Goal: Task Accomplishment & Management: Complete application form

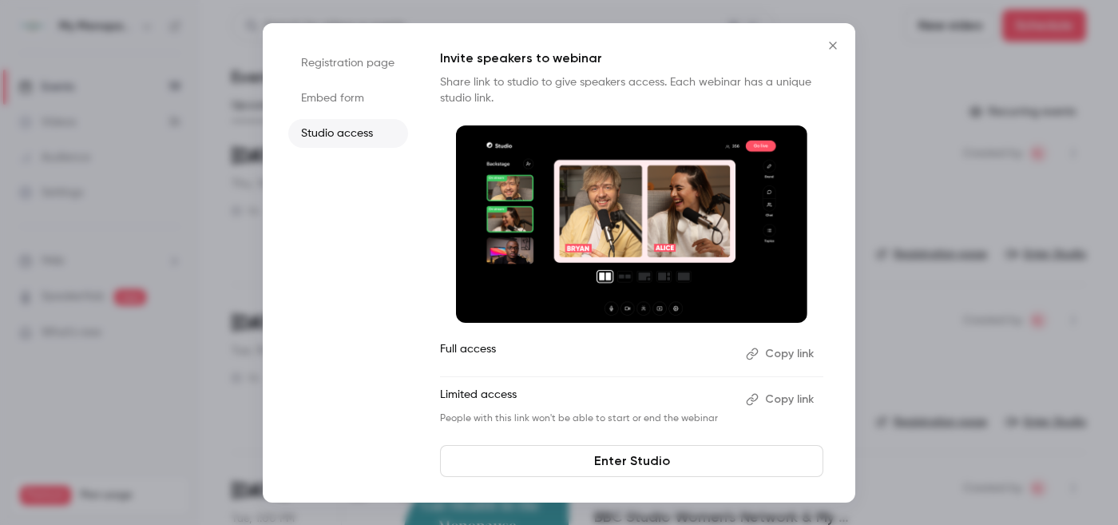
click at [832, 46] on icon "Close" at bounding box center [832, 45] width 7 height 7
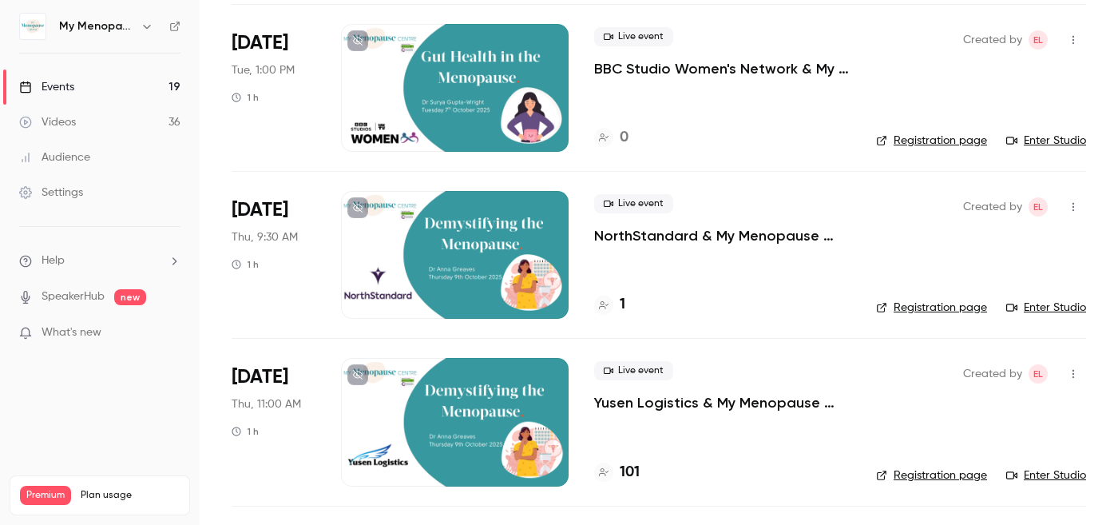
scroll to position [452, 0]
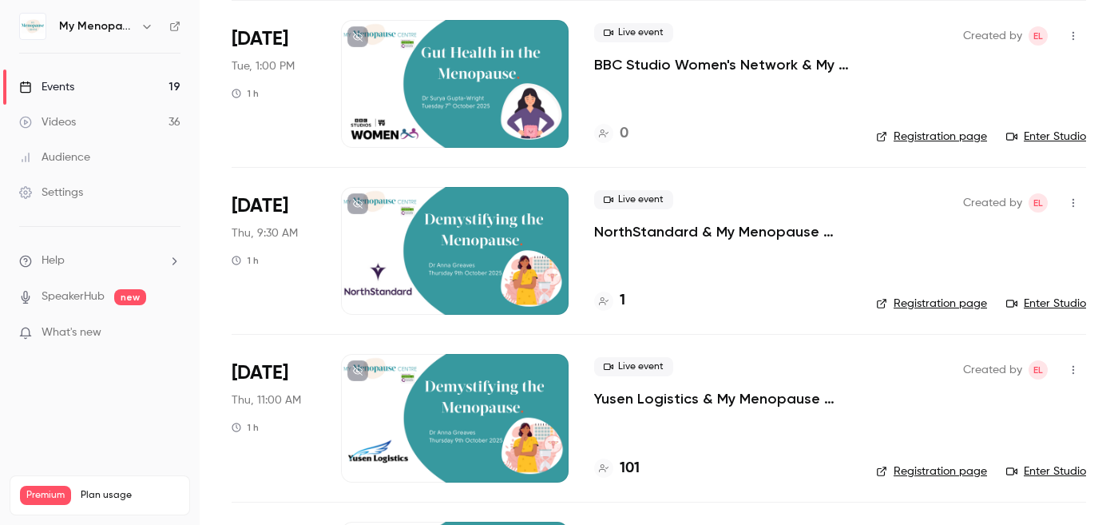
click at [1074, 204] on icon "button" at bounding box center [1073, 202] width 13 height 11
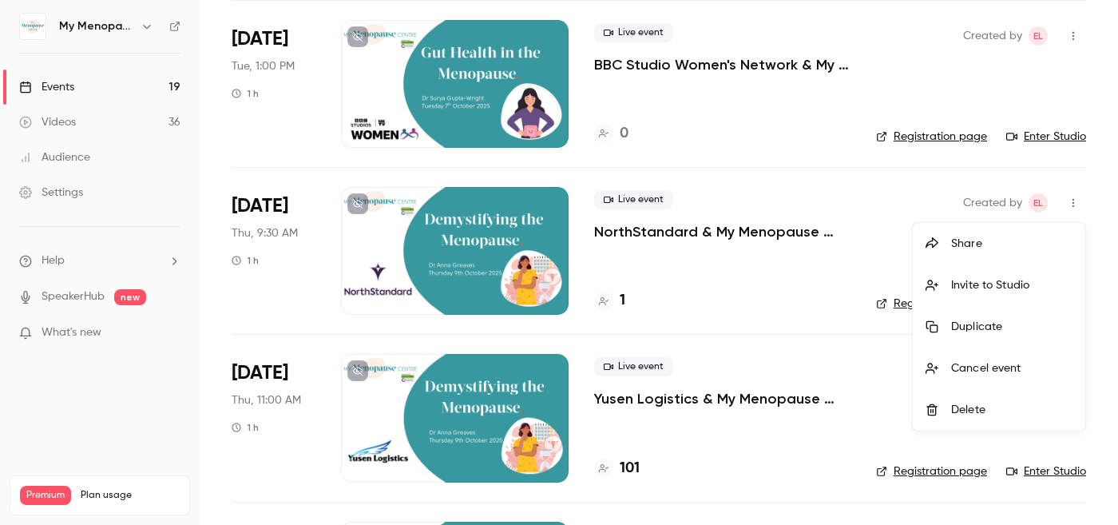
click at [985, 284] on div "Invite to Studio" at bounding box center [1011, 285] width 121 height 16
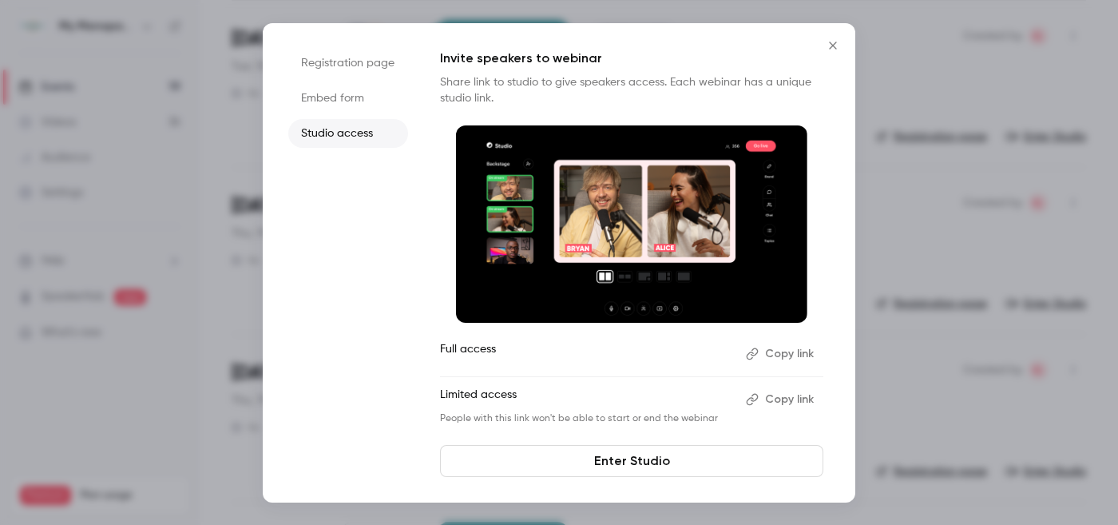
click at [773, 355] on button "Copy link" at bounding box center [782, 354] width 84 height 26
click at [832, 43] on icon "Close" at bounding box center [833, 45] width 19 height 13
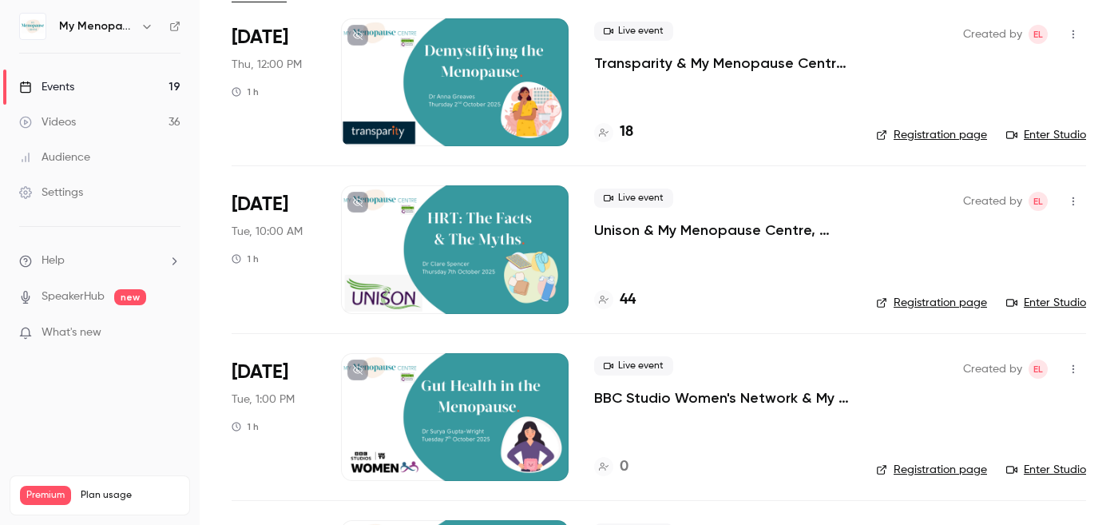
scroll to position [0, 0]
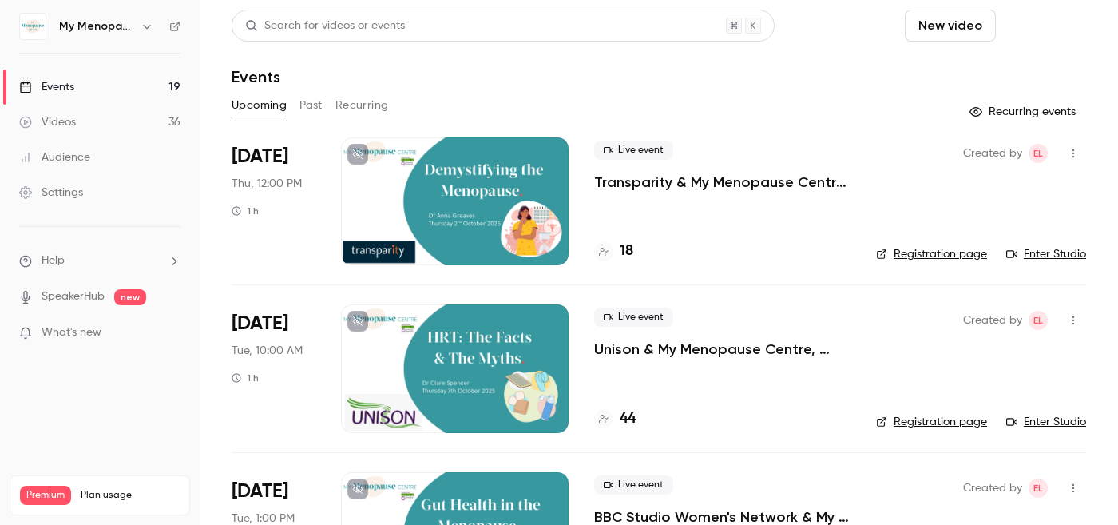
click at [1042, 23] on button "Schedule" at bounding box center [1044, 26] width 84 height 32
click at [986, 66] on div "One time event" at bounding box center [1011, 70] width 121 height 16
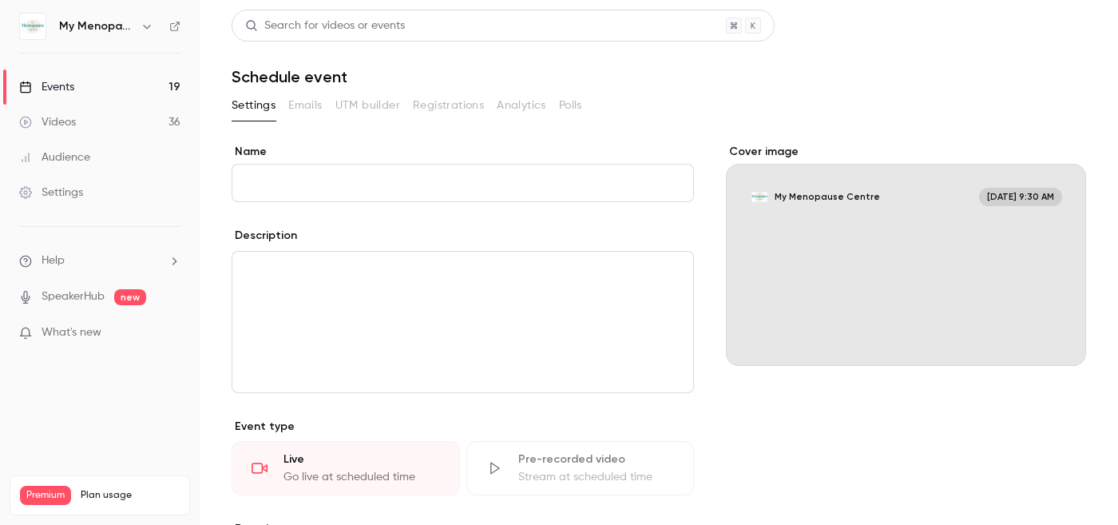
click at [288, 185] on input "Name" at bounding box center [463, 183] width 463 height 38
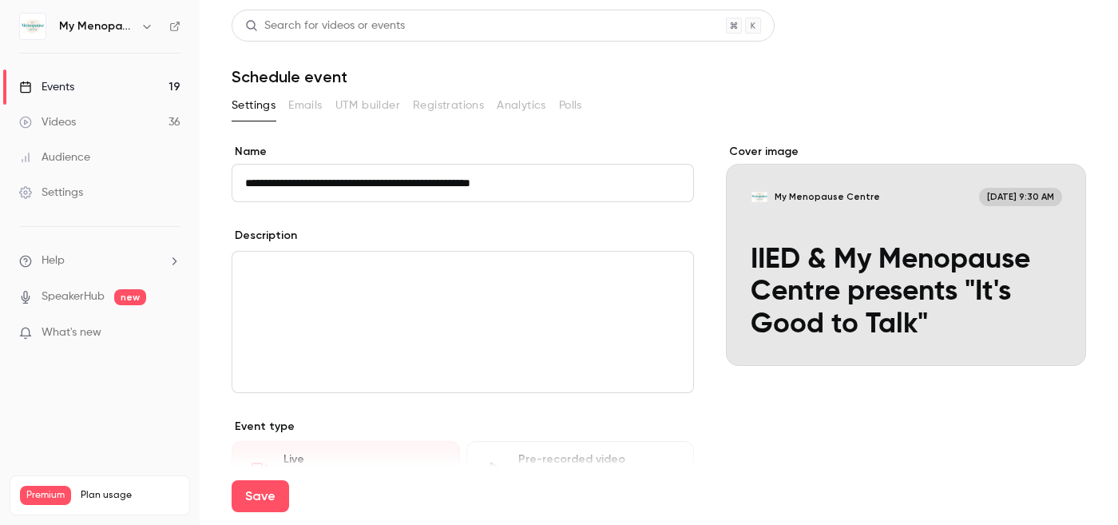
type input "**********"
click at [287, 278] on p "editor" at bounding box center [462, 270] width 435 height 19
click at [417, 286] on div "editor" at bounding box center [462, 322] width 461 height 141
click at [257, 270] on p "editor" at bounding box center [462, 270] width 435 height 19
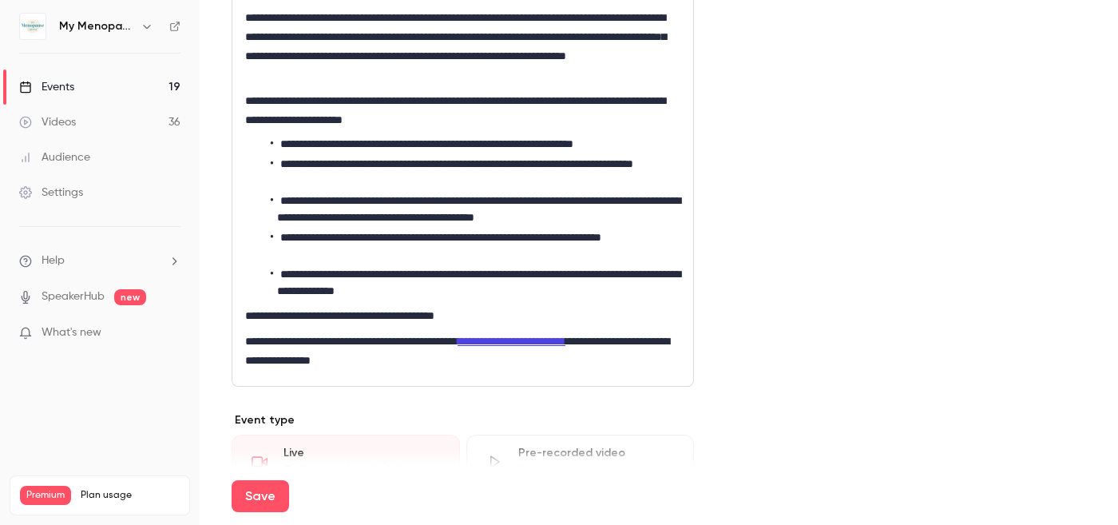
scroll to position [601, 0]
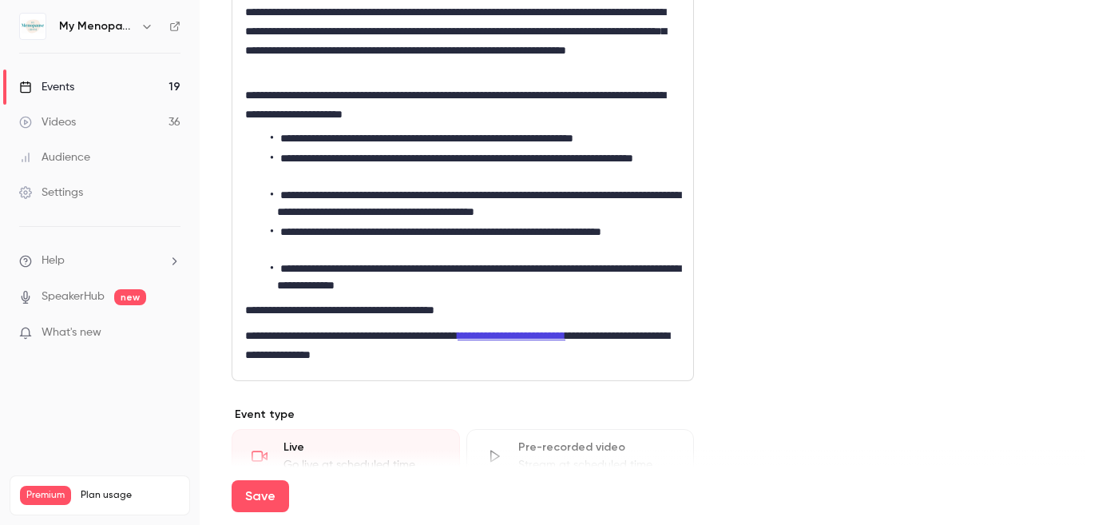
click at [507, 364] on p "**********" at bounding box center [462, 345] width 435 height 38
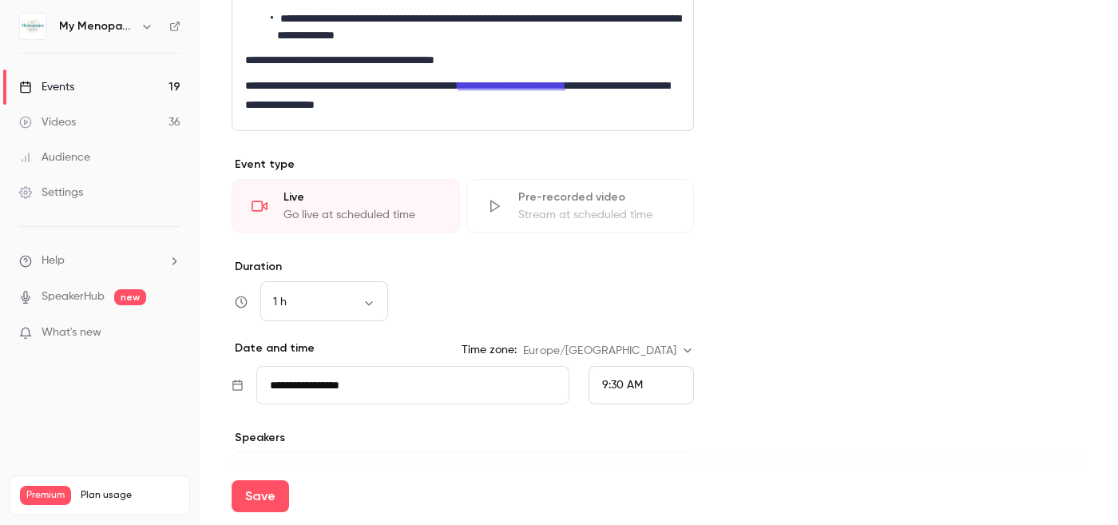
scroll to position [937, 0]
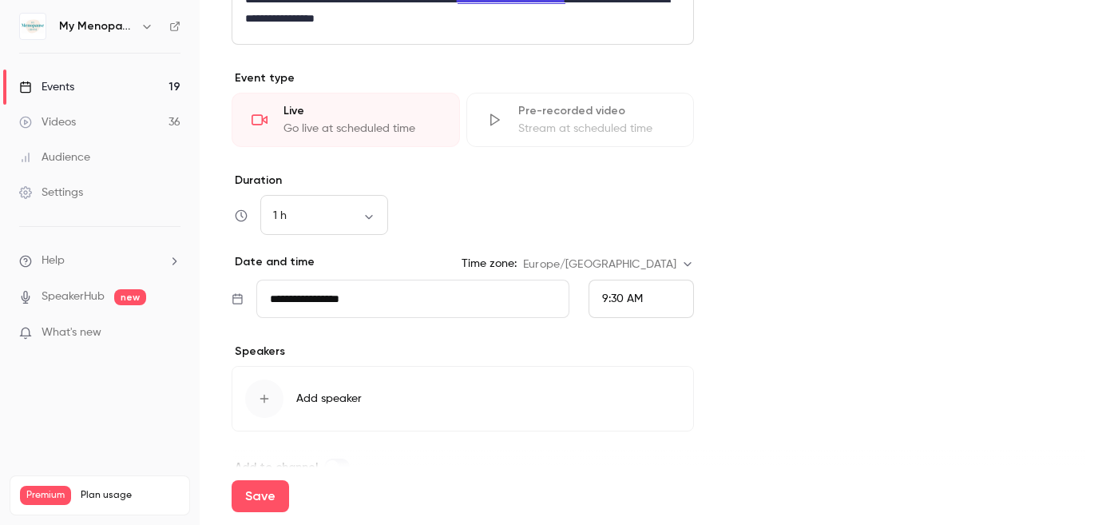
click at [393, 318] on input "**********" at bounding box center [413, 299] width 314 height 38
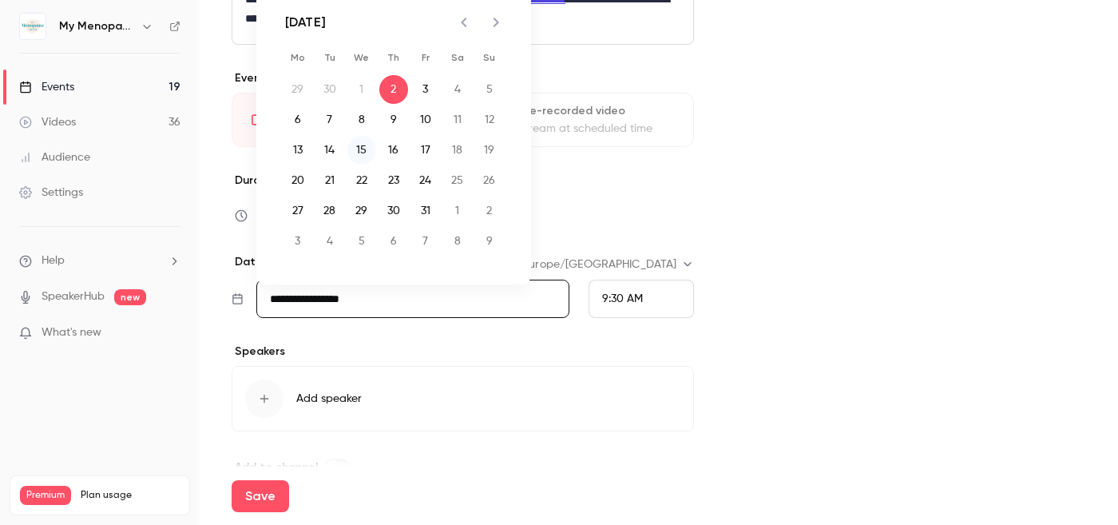
click at [362, 153] on button "15" at bounding box center [361, 150] width 29 height 29
type input "**********"
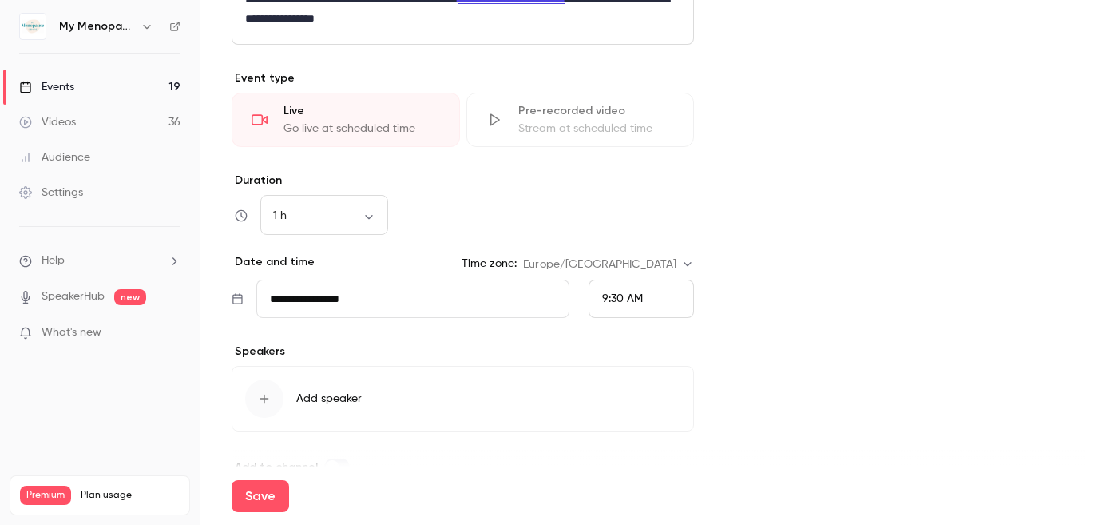
click at [620, 304] on span "9:30 AM" at bounding box center [622, 298] width 41 height 11
click at [617, 63] on span "1:30 PM" at bounding box center [621, 59] width 38 height 11
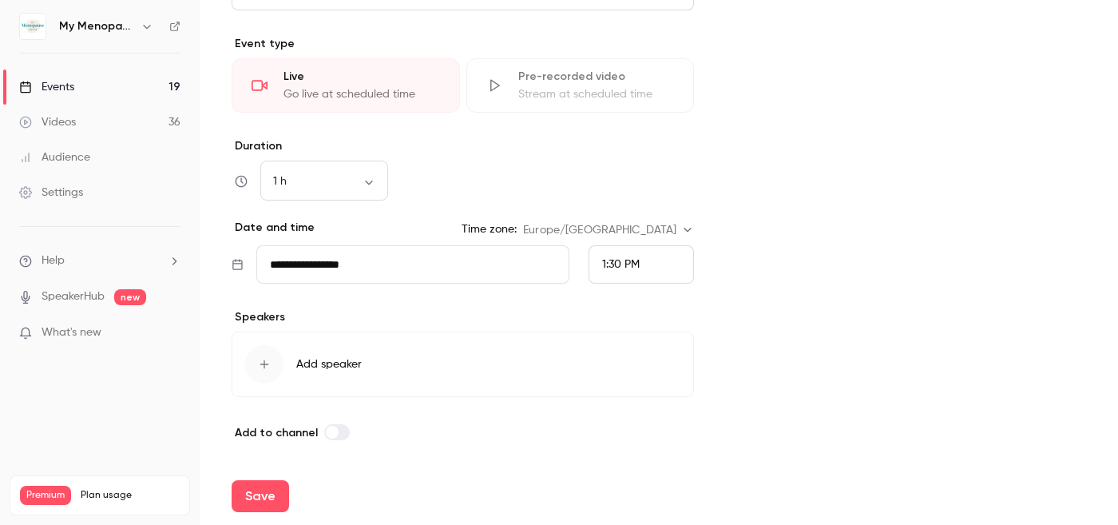
click at [266, 363] on icon "button" at bounding box center [264, 364] width 13 height 13
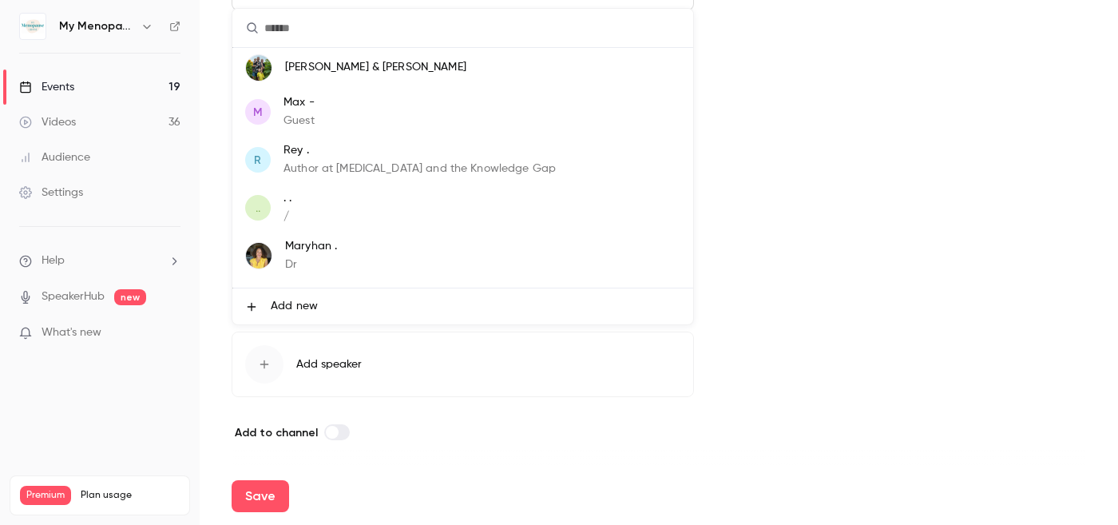
click at [317, 25] on input "text" at bounding box center [462, 28] width 461 height 38
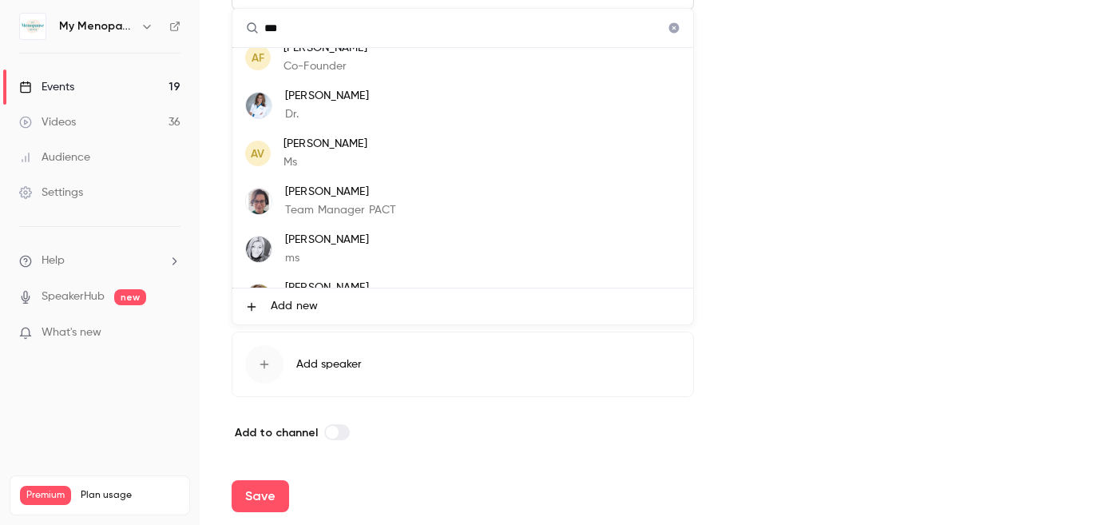
scroll to position [96, 0]
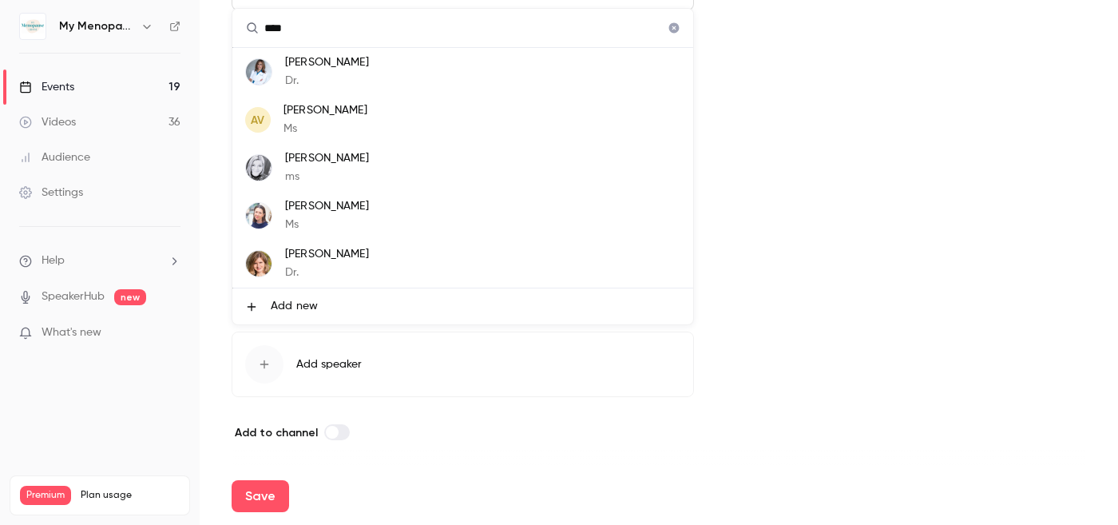
drag, startPoint x: 297, startPoint y: 29, endPoint x: 244, endPoint y: 29, distance: 52.7
click at [244, 29] on input "****" at bounding box center [462, 28] width 461 height 38
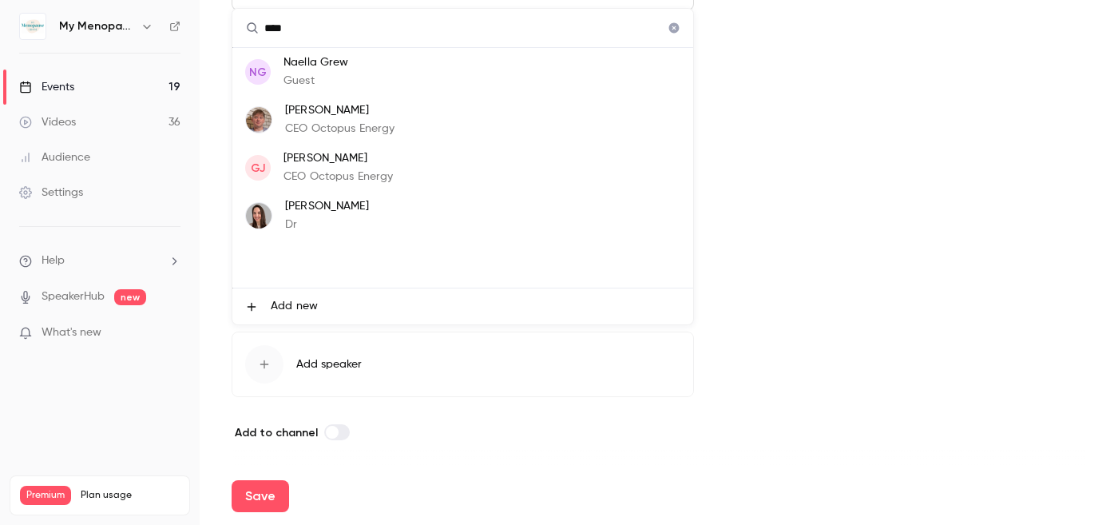
type input "****"
click at [328, 212] on p "[PERSON_NAME]" at bounding box center [327, 206] width 84 height 17
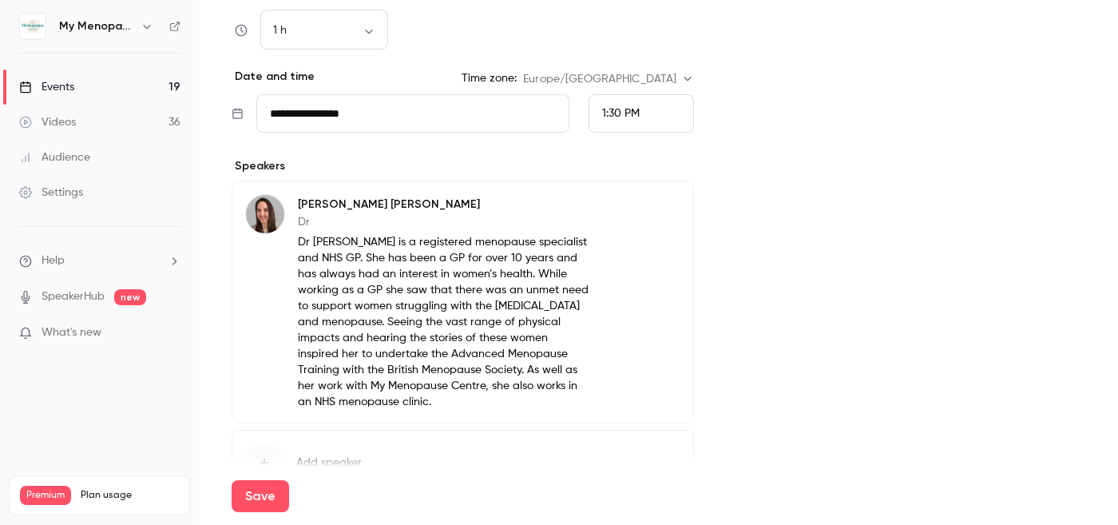
scroll to position [1240, 0]
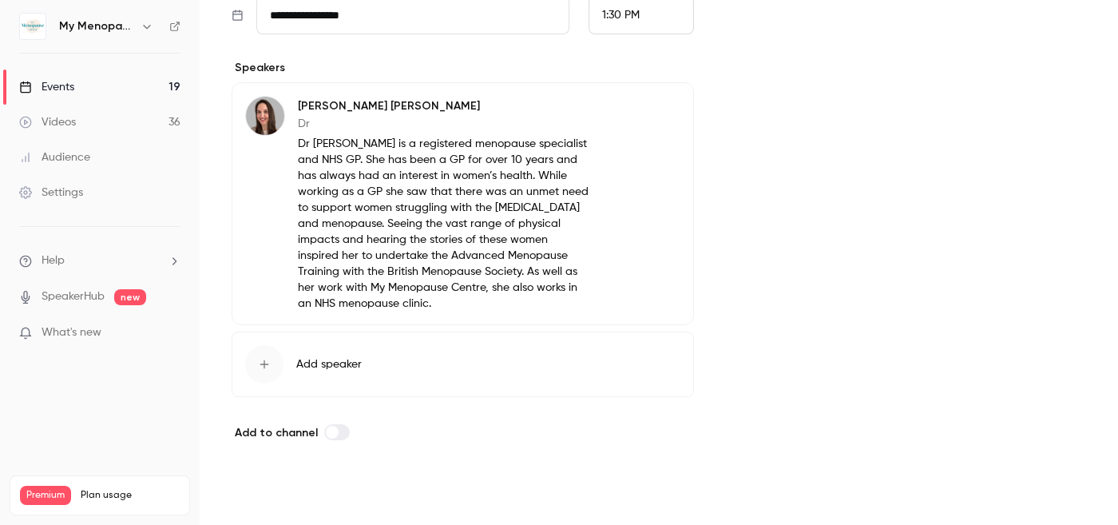
click at [260, 498] on button "Save" at bounding box center [261, 496] width 58 height 32
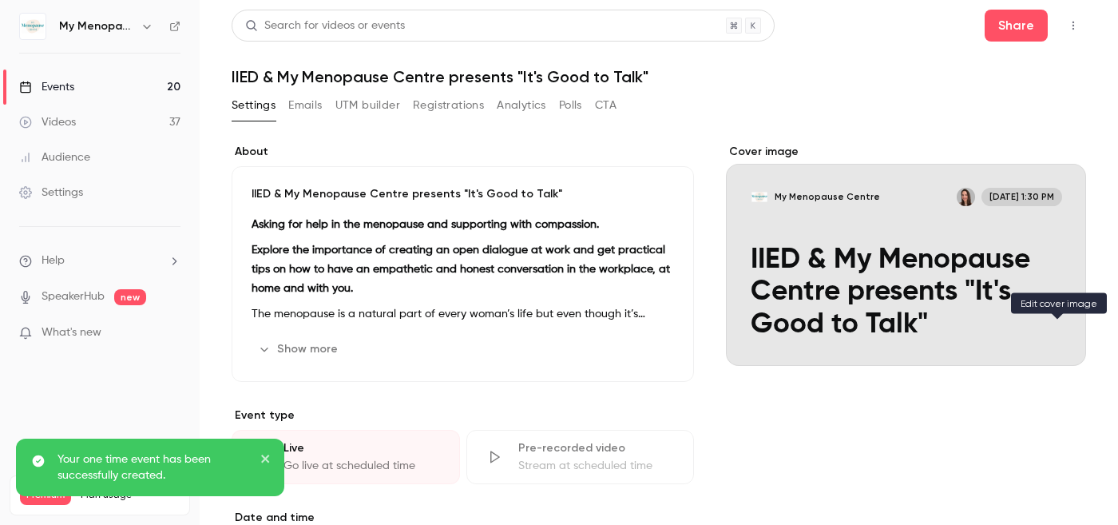
click at [1062, 335] on icon "Cover image" at bounding box center [1057, 337] width 10 height 10
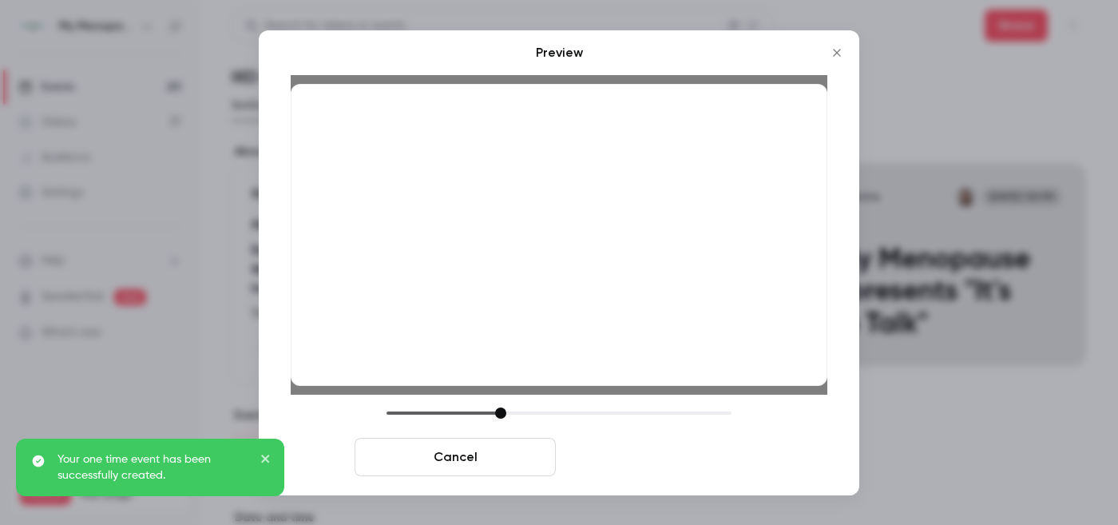
click at [649, 452] on button "Save cover" at bounding box center [662, 457] width 201 height 38
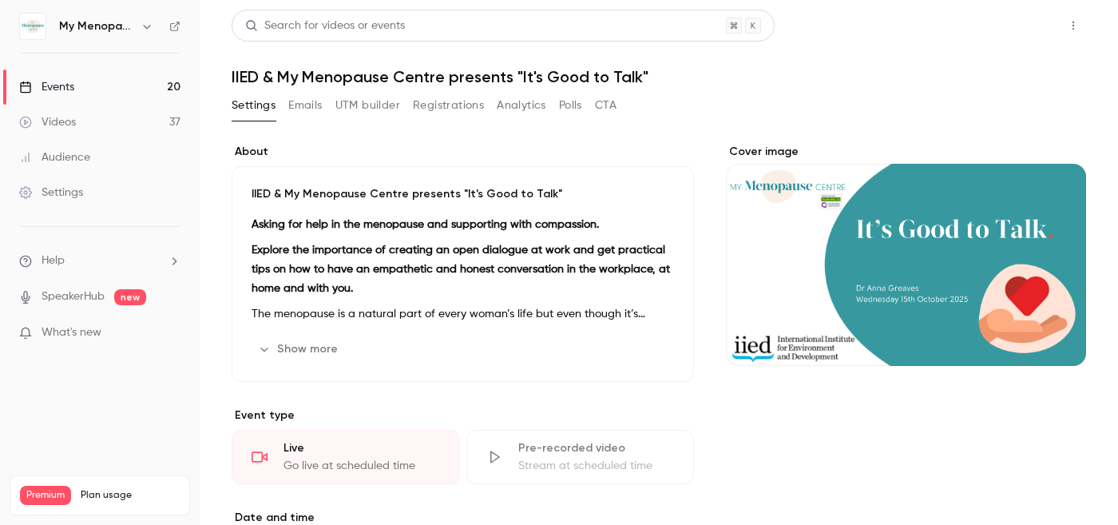
click at [1006, 23] on button "Share" at bounding box center [1016, 26] width 63 height 32
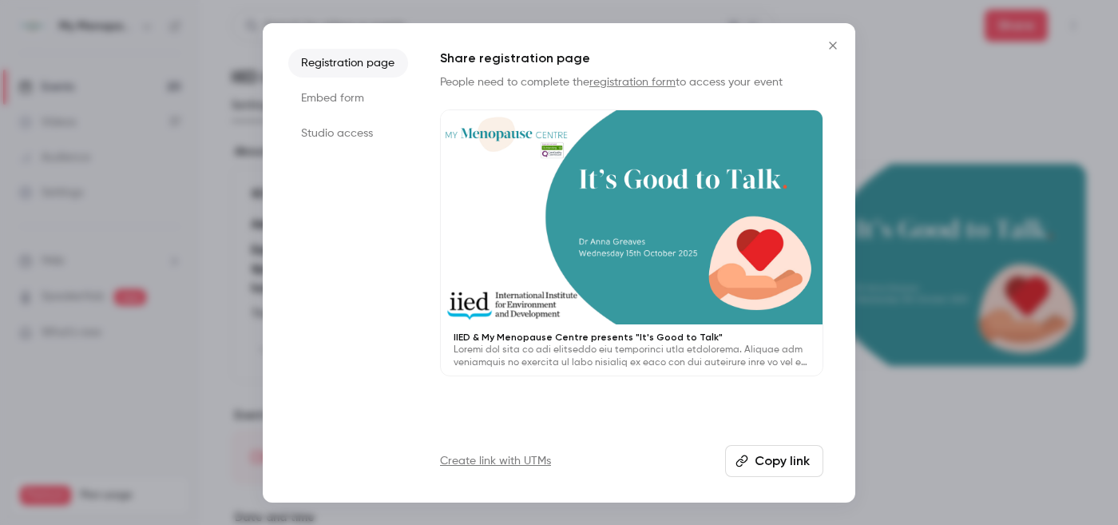
click at [758, 462] on button "Copy link" at bounding box center [774, 461] width 98 height 32
click at [831, 43] on icon "Close" at bounding box center [832, 45] width 7 height 7
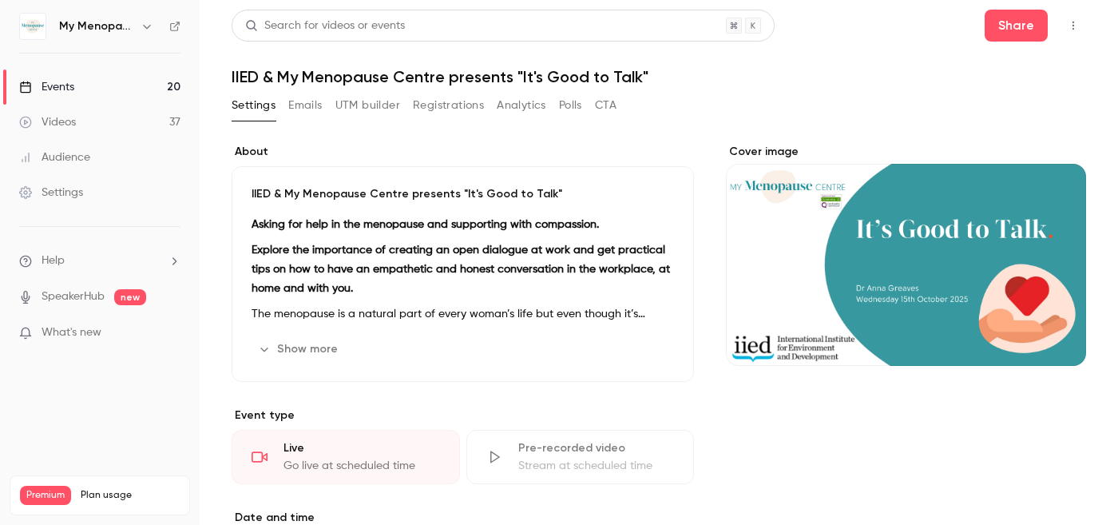
click at [56, 90] on div "Events" at bounding box center [46, 87] width 55 height 16
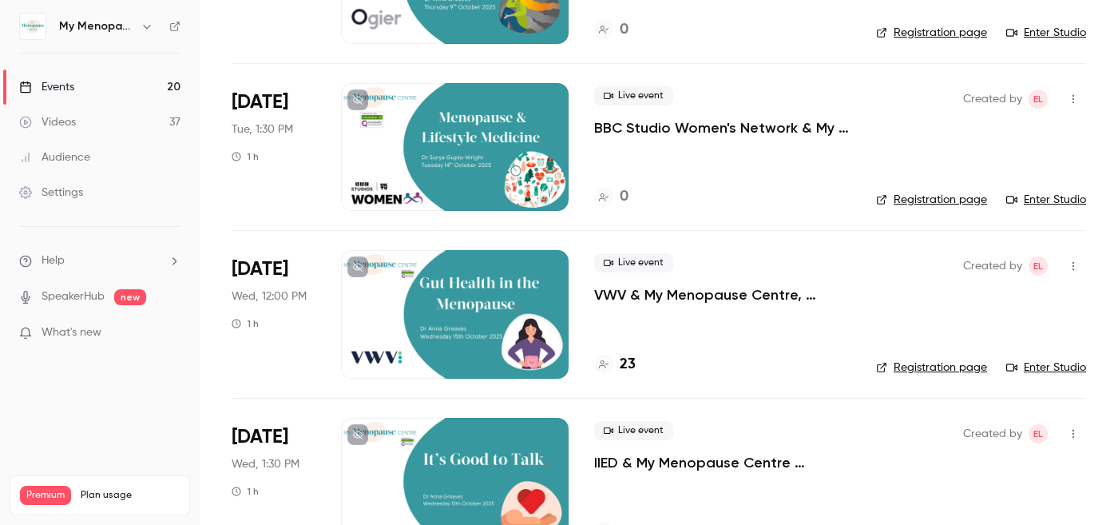
scroll to position [1055, 0]
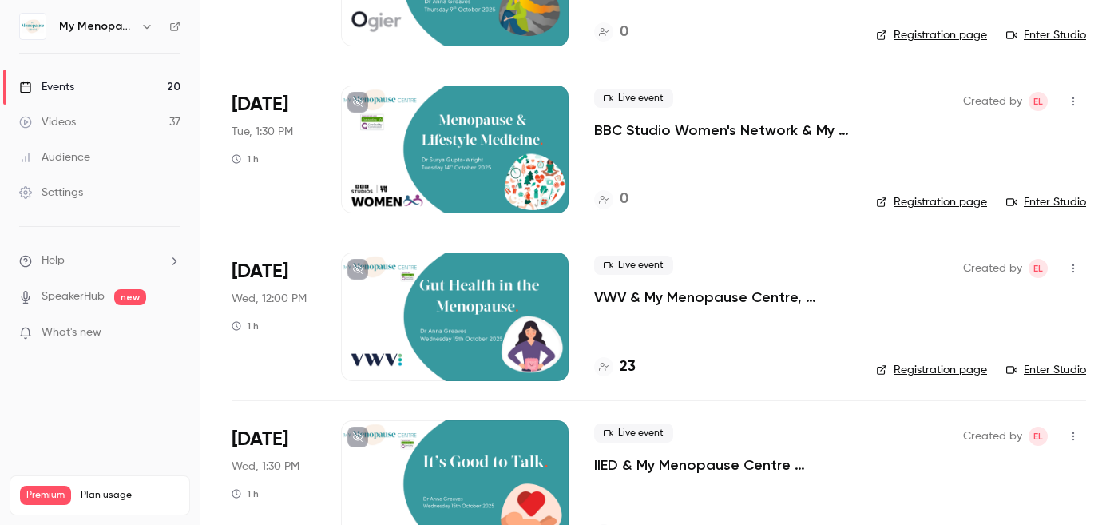
click at [1071, 100] on icon "button" at bounding box center [1073, 101] width 13 height 11
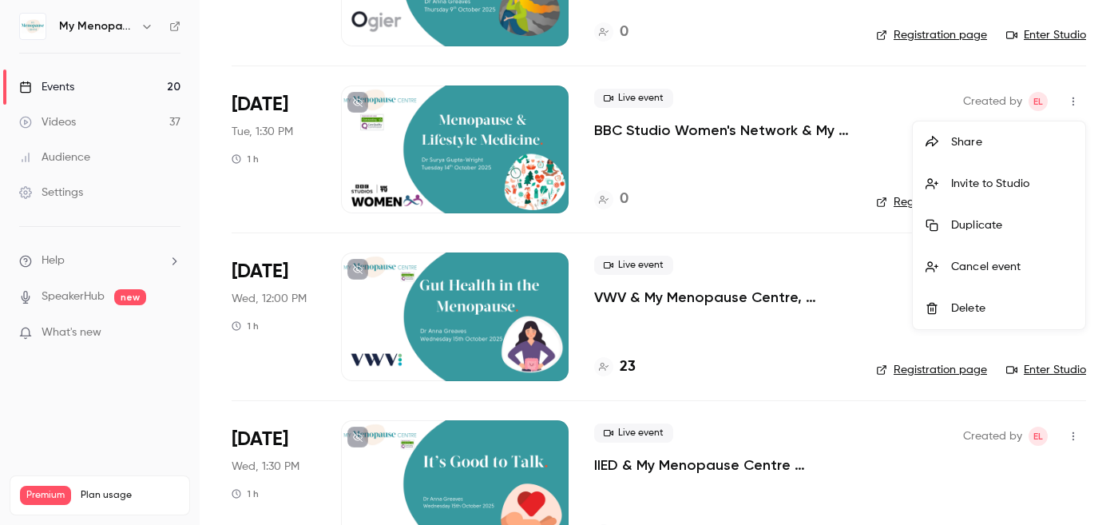
click at [981, 145] on div "Share" at bounding box center [1011, 142] width 121 height 16
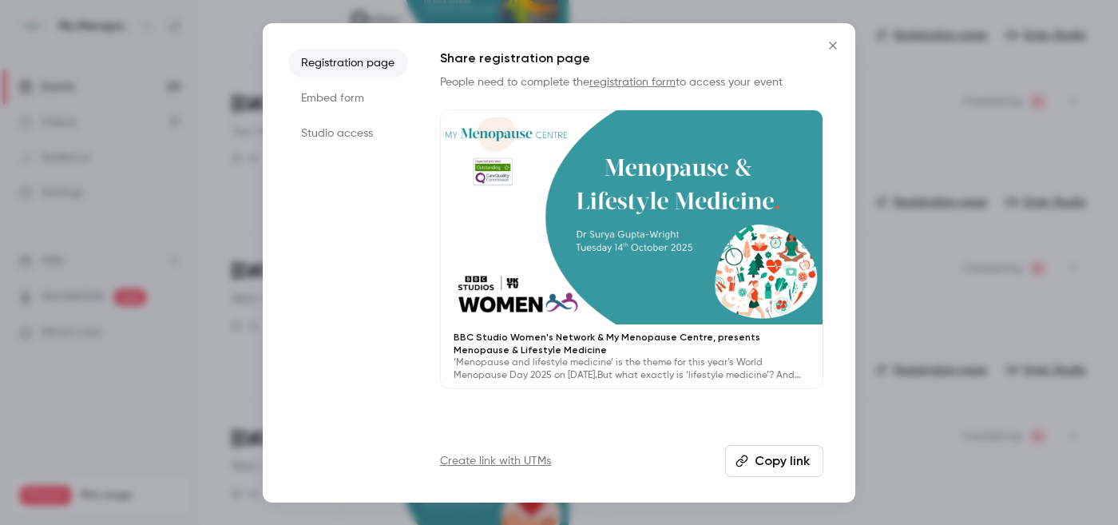
click at [762, 456] on button "Copy link" at bounding box center [774, 461] width 98 height 32
click at [832, 43] on icon "Close" at bounding box center [833, 45] width 19 height 13
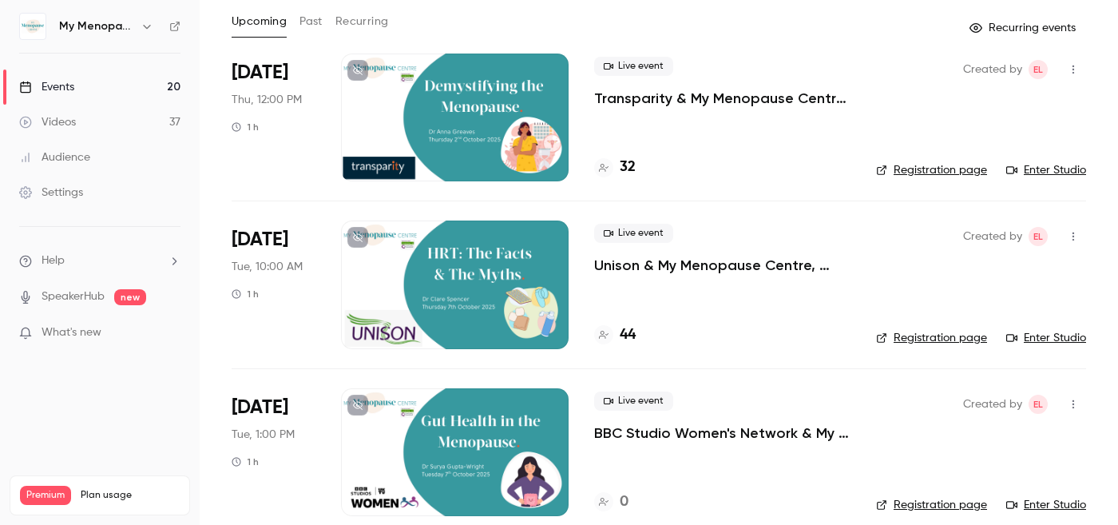
scroll to position [64, 0]
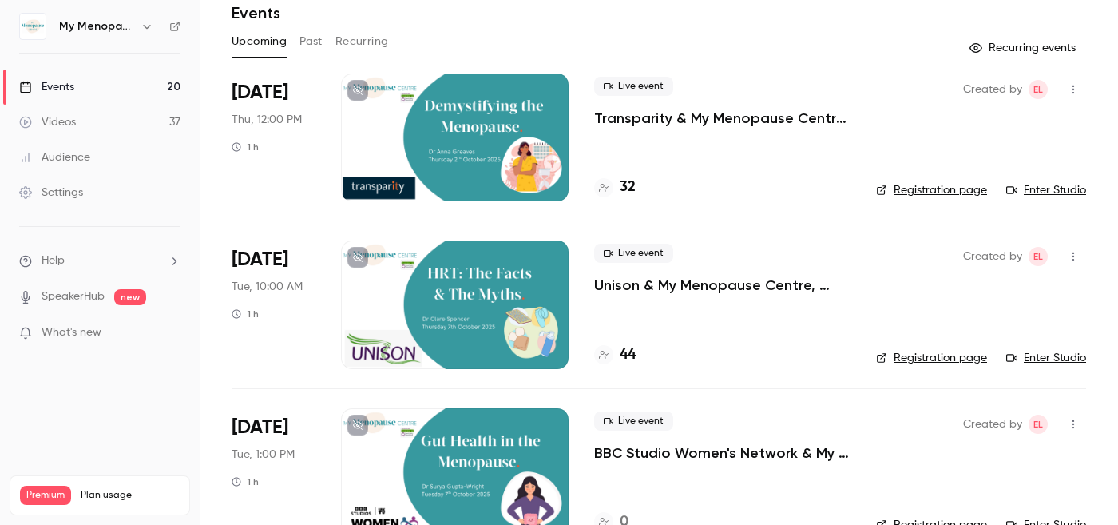
click at [450, 304] on div at bounding box center [455, 304] width 228 height 128
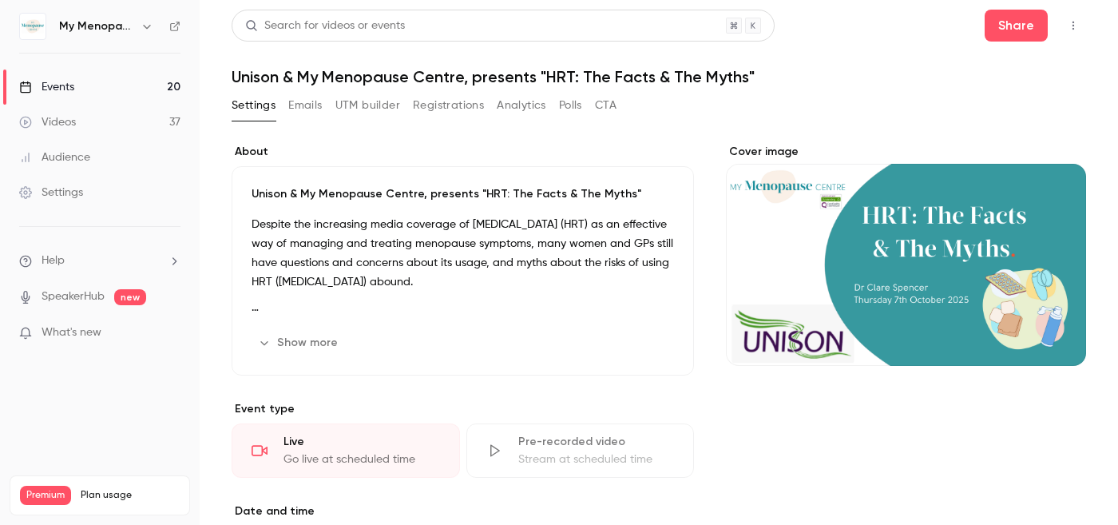
click at [1072, 26] on icon "button" at bounding box center [1073, 25] width 13 height 11
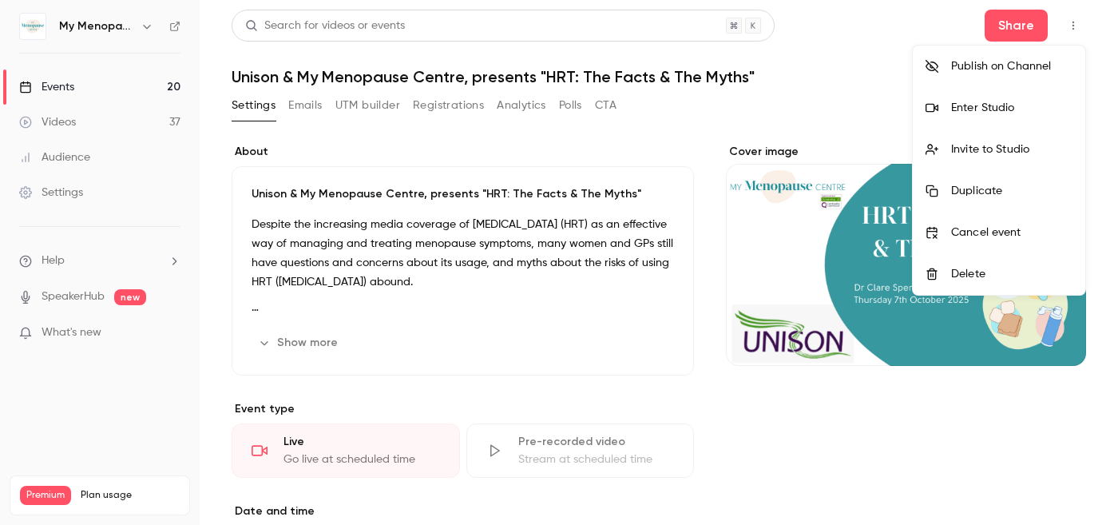
click at [987, 148] on div "Invite to Studio" at bounding box center [1011, 149] width 121 height 16
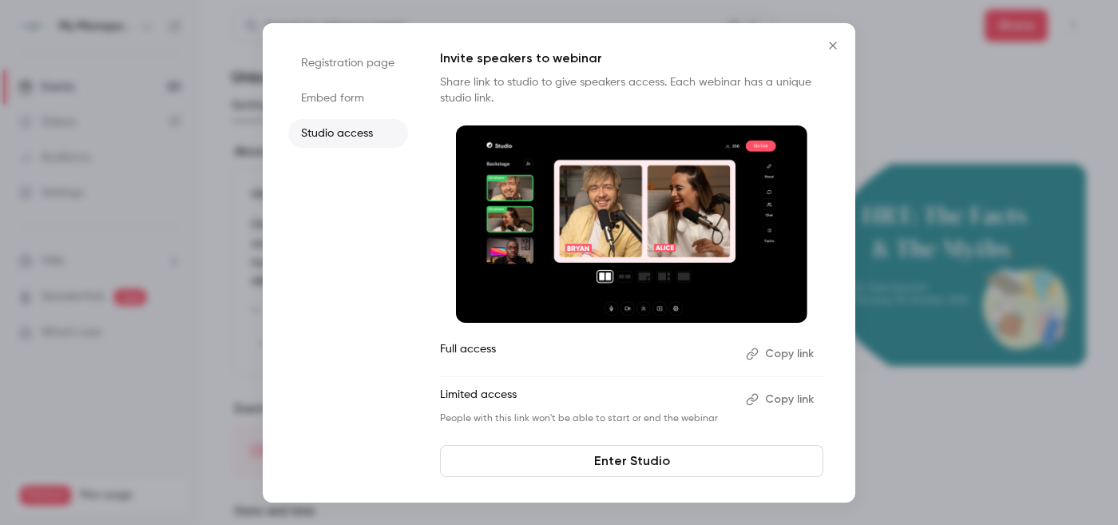
click at [832, 44] on icon "Close" at bounding box center [833, 45] width 19 height 13
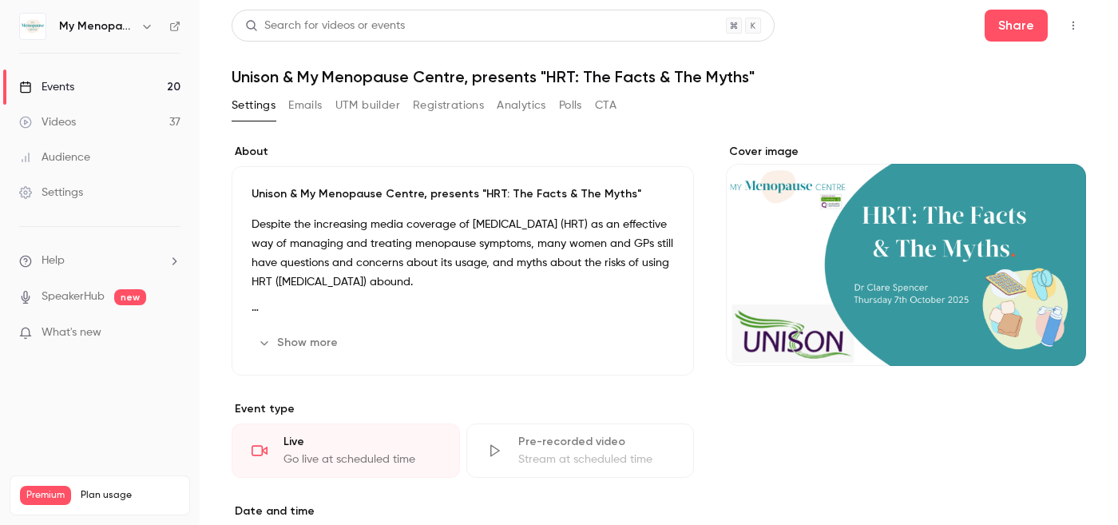
click at [1074, 21] on icon "button" at bounding box center [1073, 25] width 13 height 11
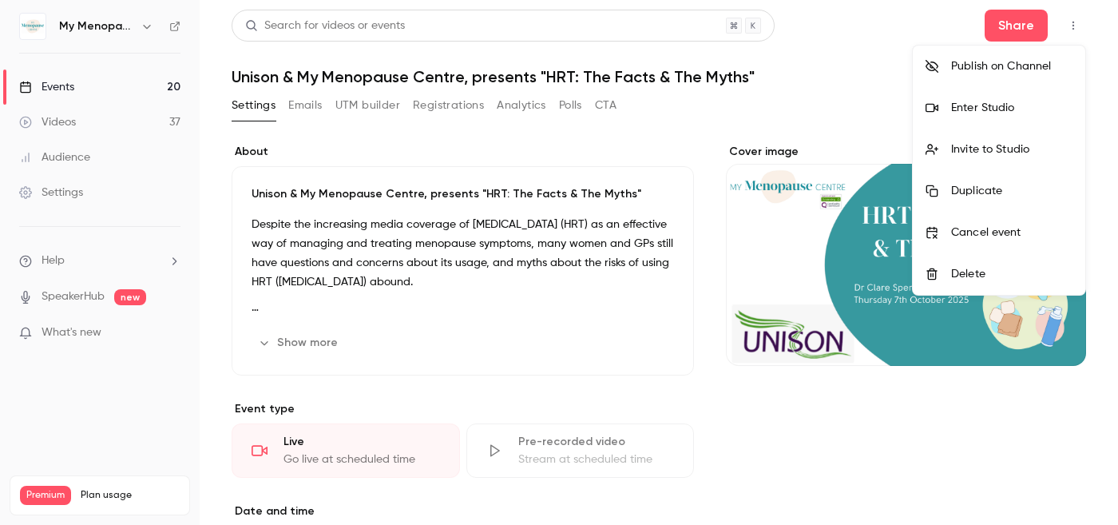
click at [965, 109] on div "Enter Studio" at bounding box center [1011, 108] width 121 height 16
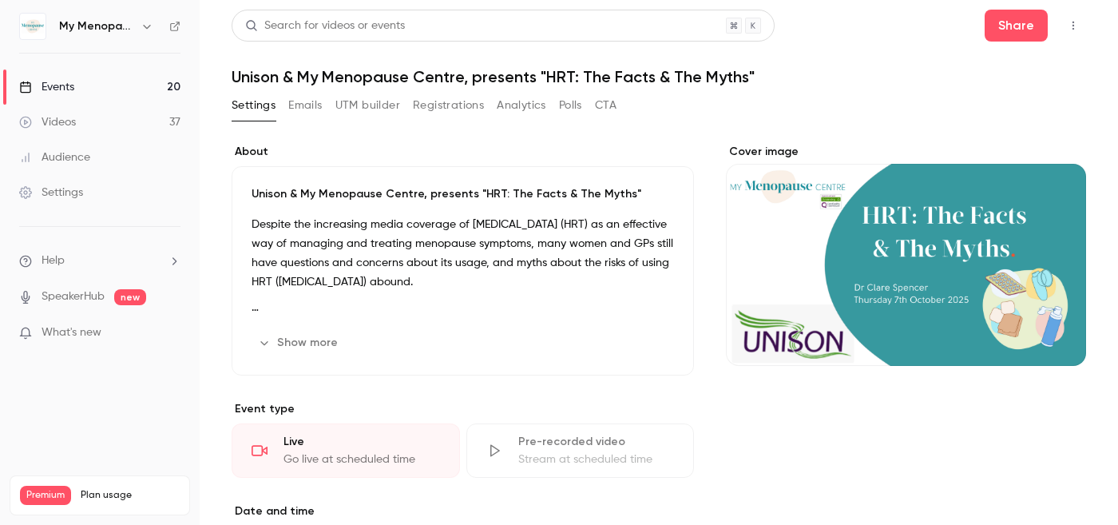
click at [59, 89] on div "Events" at bounding box center [46, 87] width 55 height 16
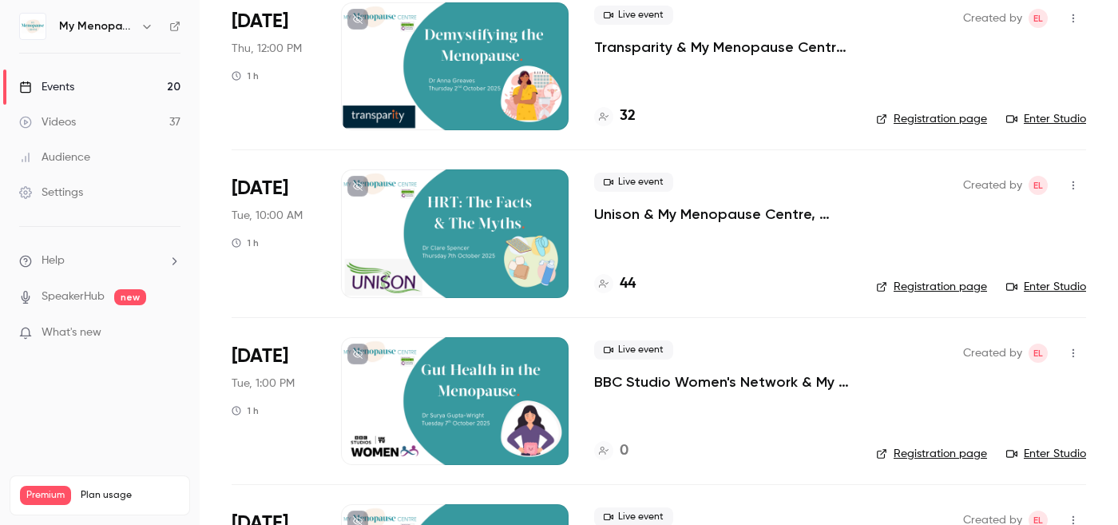
scroll to position [146, 0]
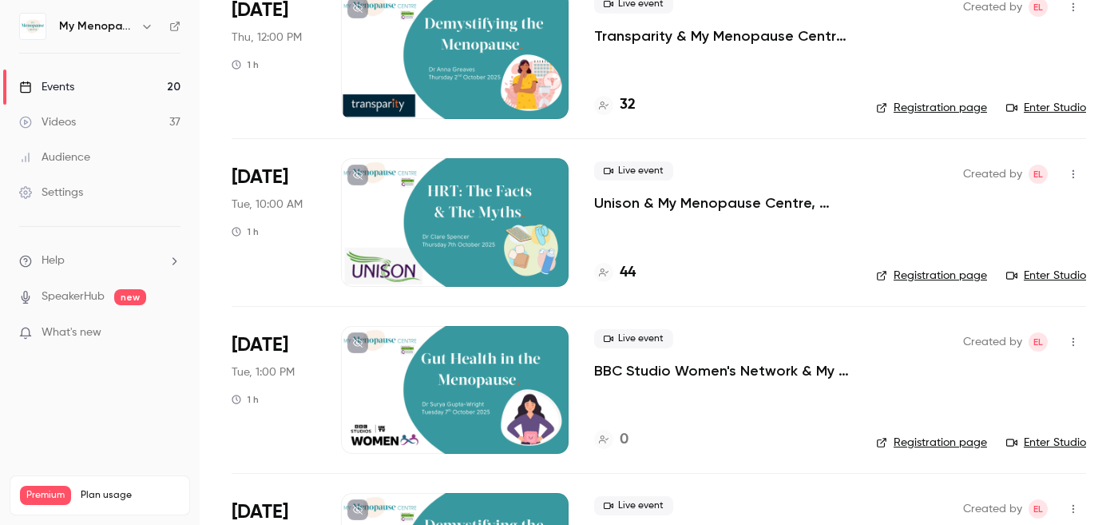
click at [482, 228] on div at bounding box center [455, 222] width 228 height 128
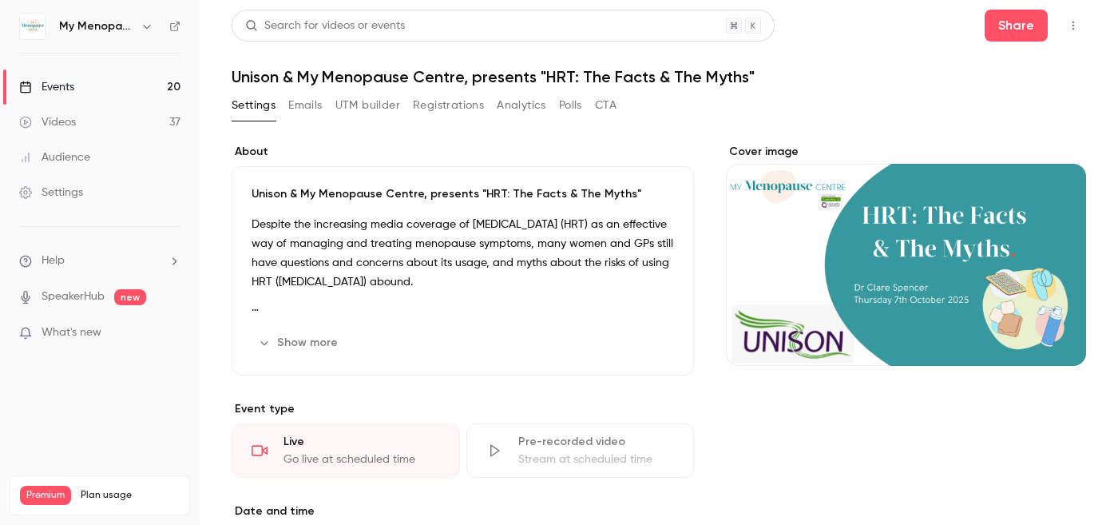
click at [1072, 27] on icon "button" at bounding box center [1073, 25] width 13 height 11
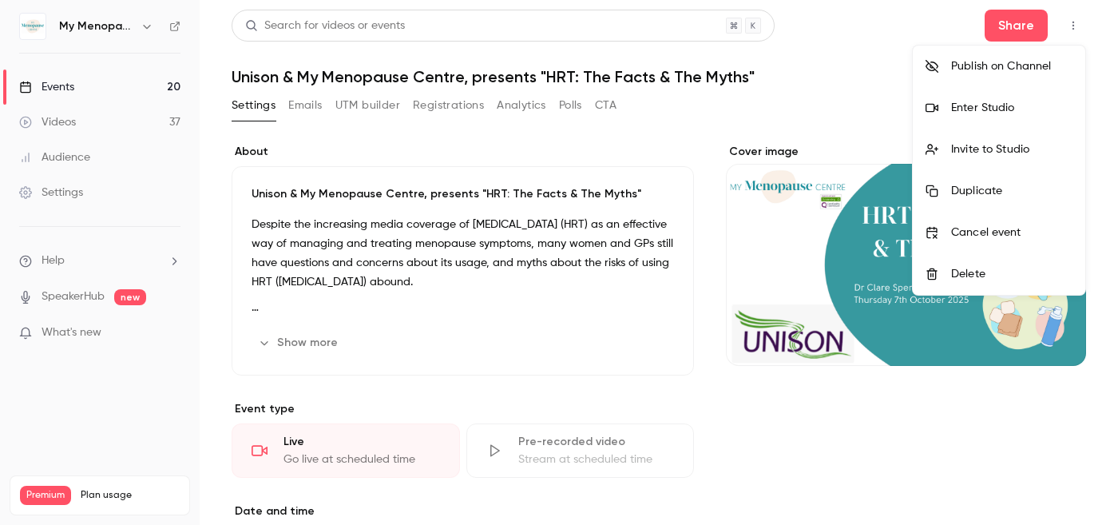
click at [986, 149] on div "Invite to Studio" at bounding box center [1011, 149] width 121 height 16
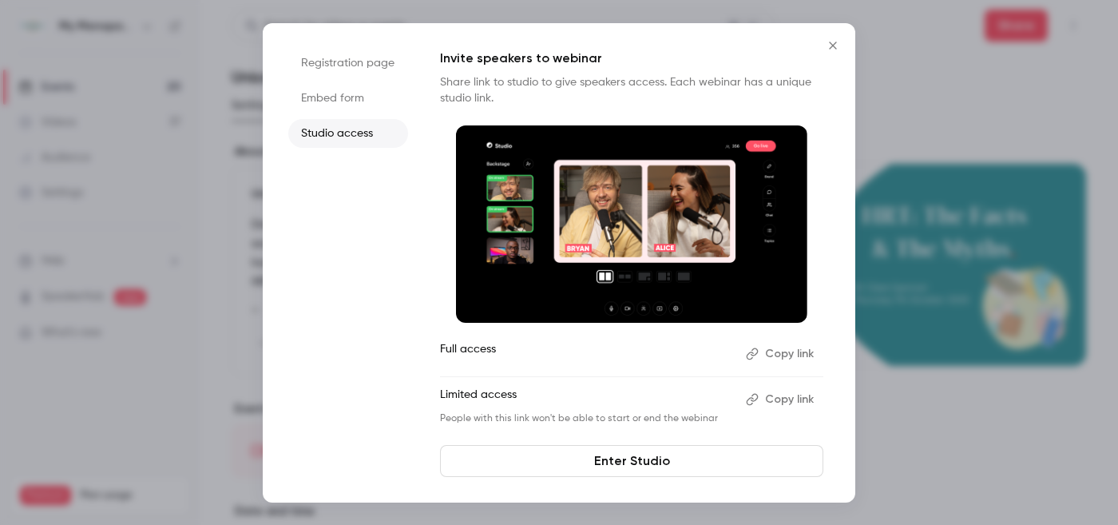
click at [788, 355] on button "Copy link" at bounding box center [782, 354] width 84 height 26
click at [835, 45] on icon "Close" at bounding box center [833, 45] width 19 height 13
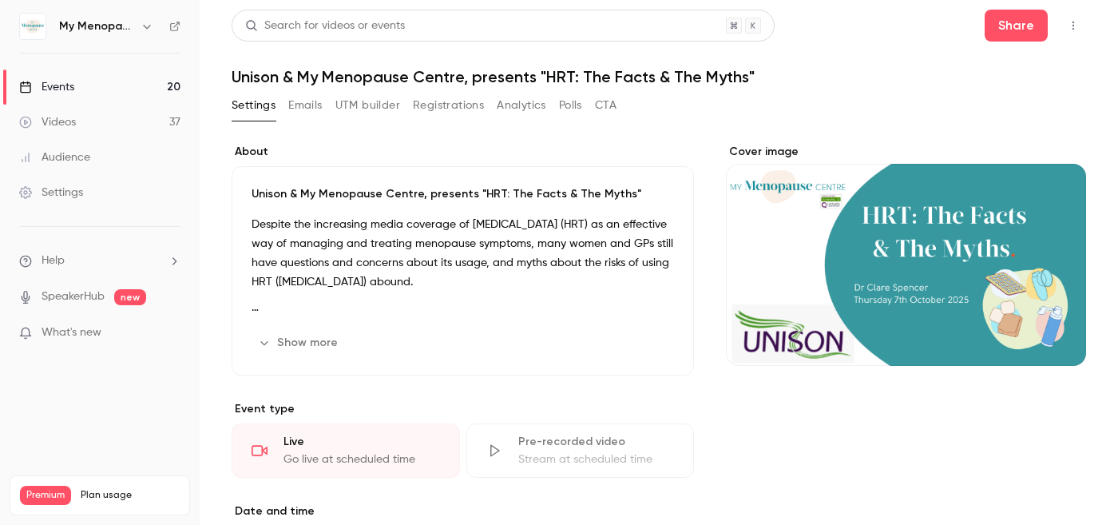
click at [57, 88] on div "Events" at bounding box center [46, 87] width 55 height 16
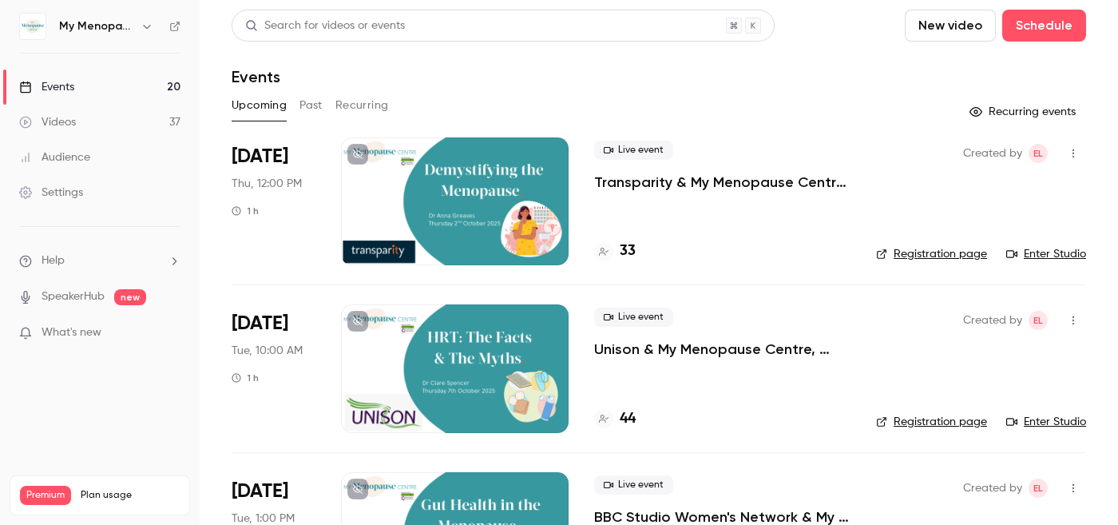
click at [468, 206] on div at bounding box center [455, 201] width 228 height 128
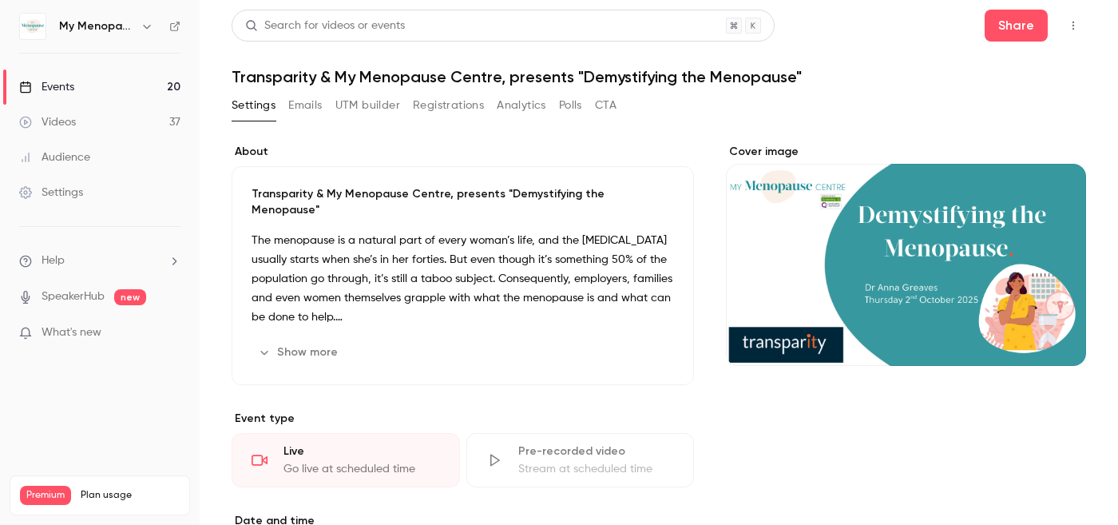
click at [1070, 23] on icon "button" at bounding box center [1073, 25] width 13 height 11
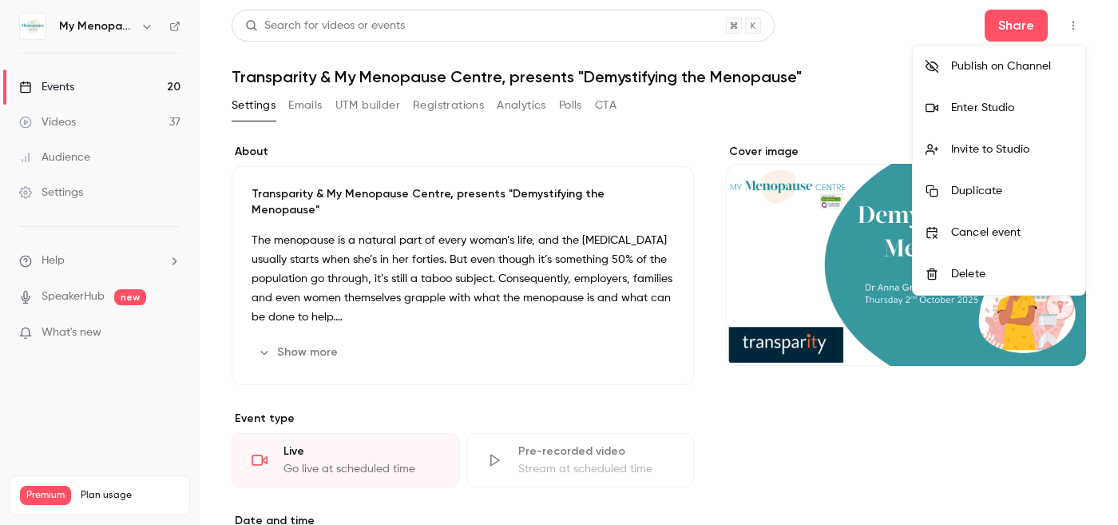
click at [983, 99] on li "Enter Studio" at bounding box center [999, 108] width 173 height 42
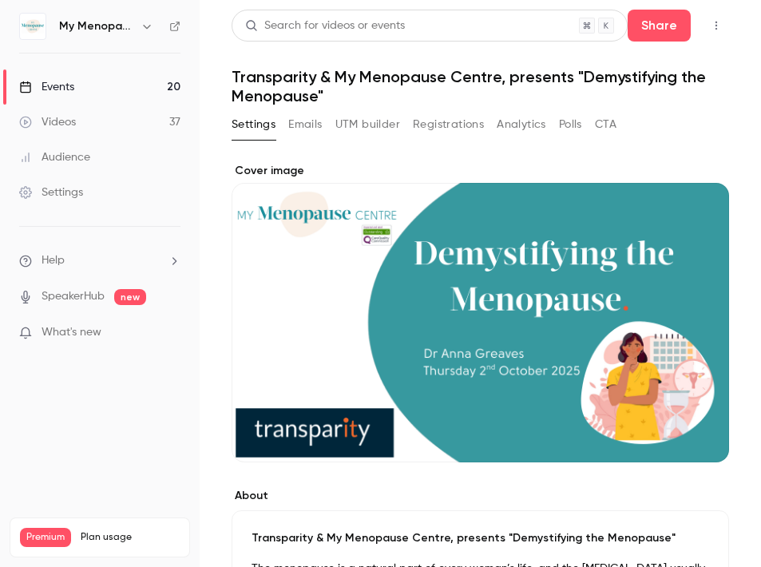
click at [85, 90] on link "Events 20" at bounding box center [100, 86] width 200 height 35
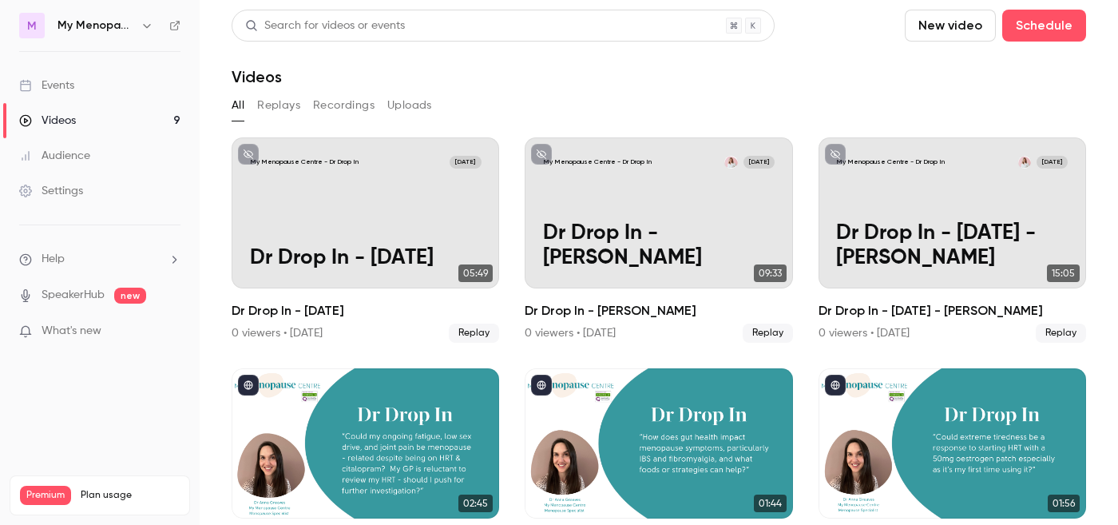
click at [145, 26] on icon "button" at bounding box center [146, 26] width 7 height 4
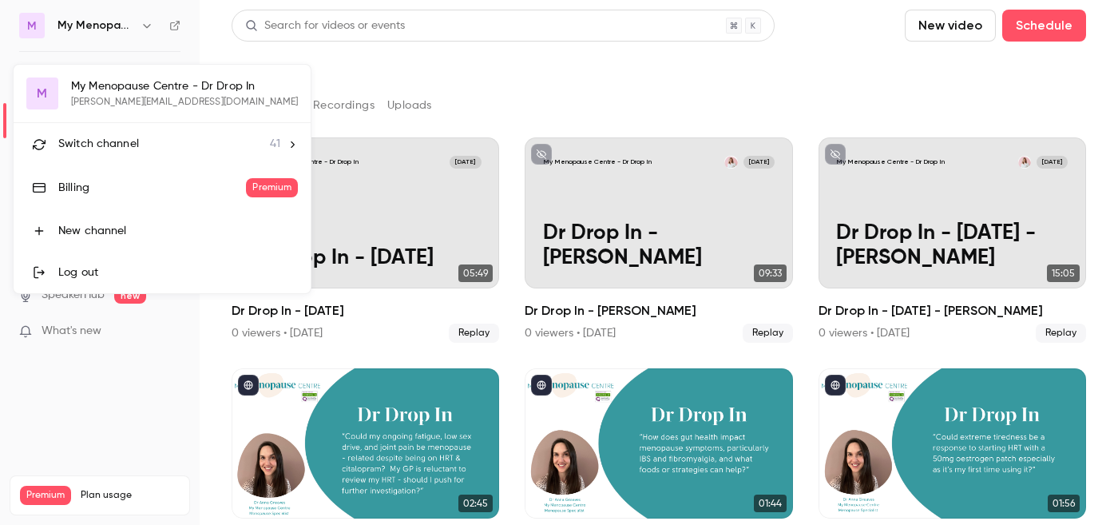
click at [117, 144] on span "Switch channel" at bounding box center [98, 144] width 81 height 17
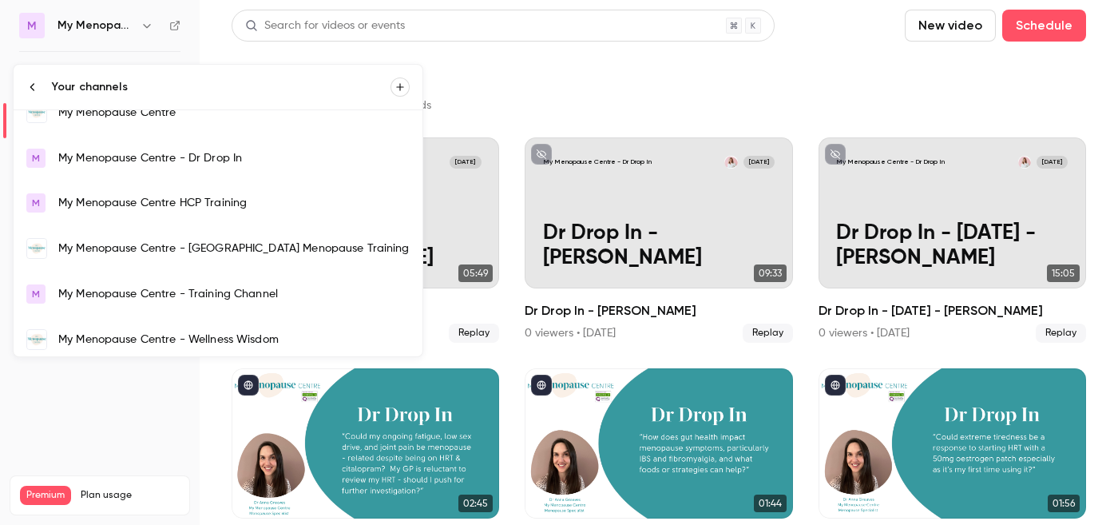
scroll to position [1128, 0]
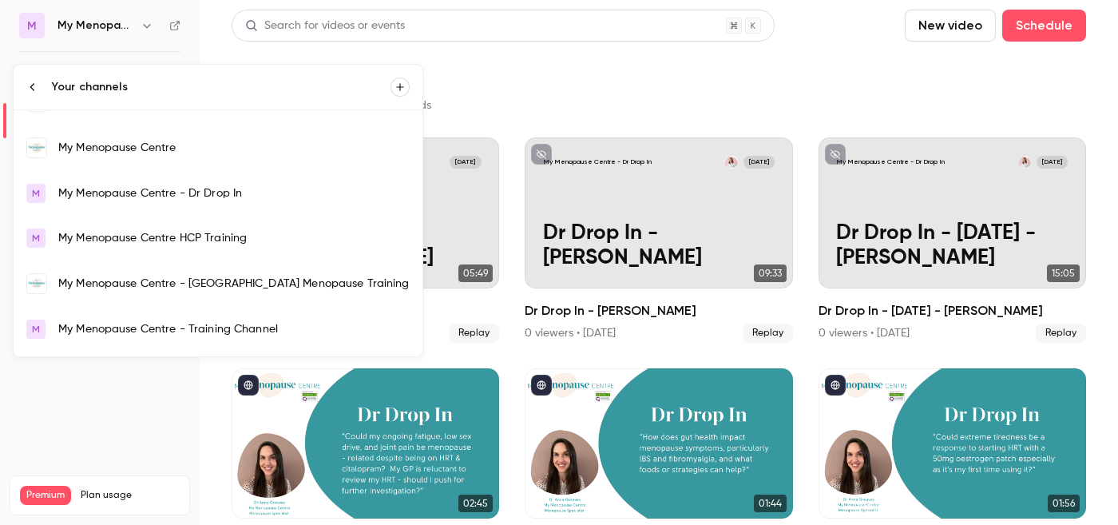
click at [111, 150] on div "My Menopause Centre" at bounding box center [233, 148] width 351 height 16
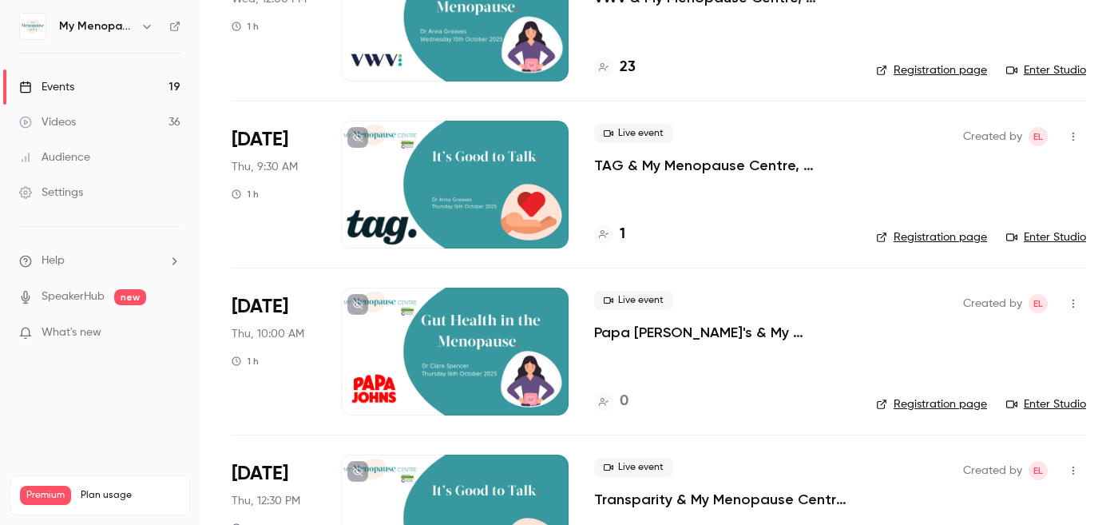
scroll to position [1364, 0]
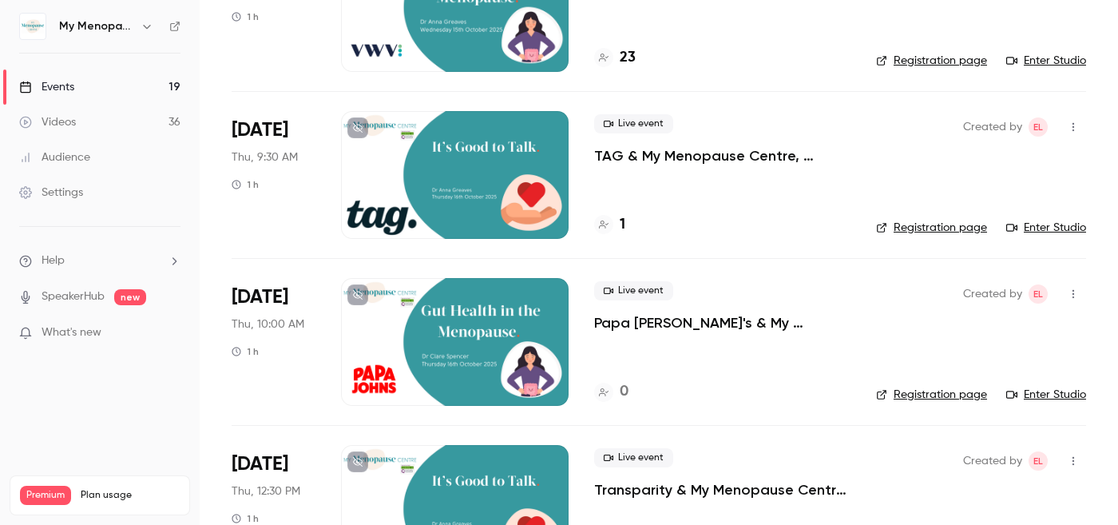
click at [451, 173] on div at bounding box center [455, 175] width 228 height 128
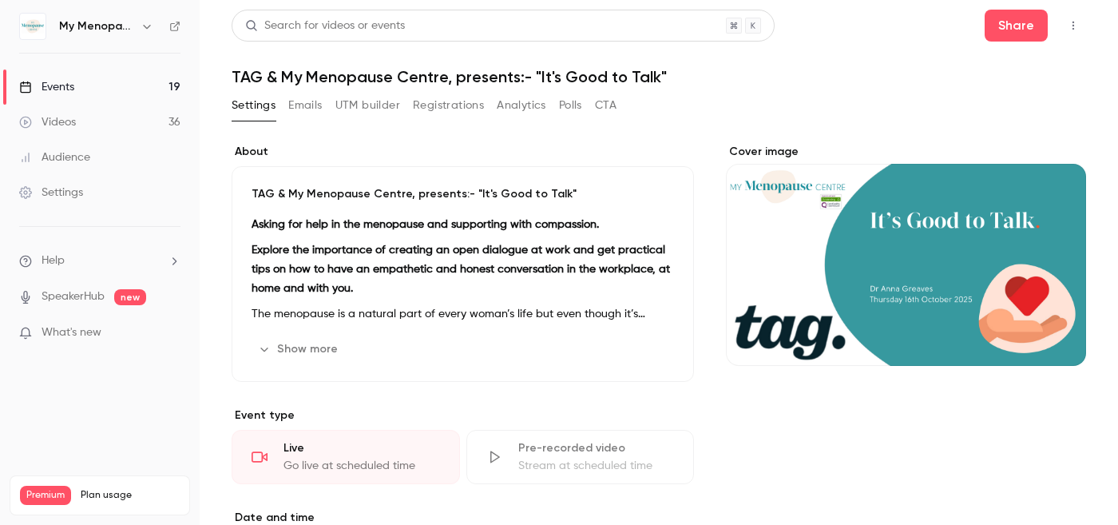
click at [353, 268] on strong "Explore the importance of creating an open dialogue at work and get practical t…" at bounding box center [461, 269] width 419 height 50
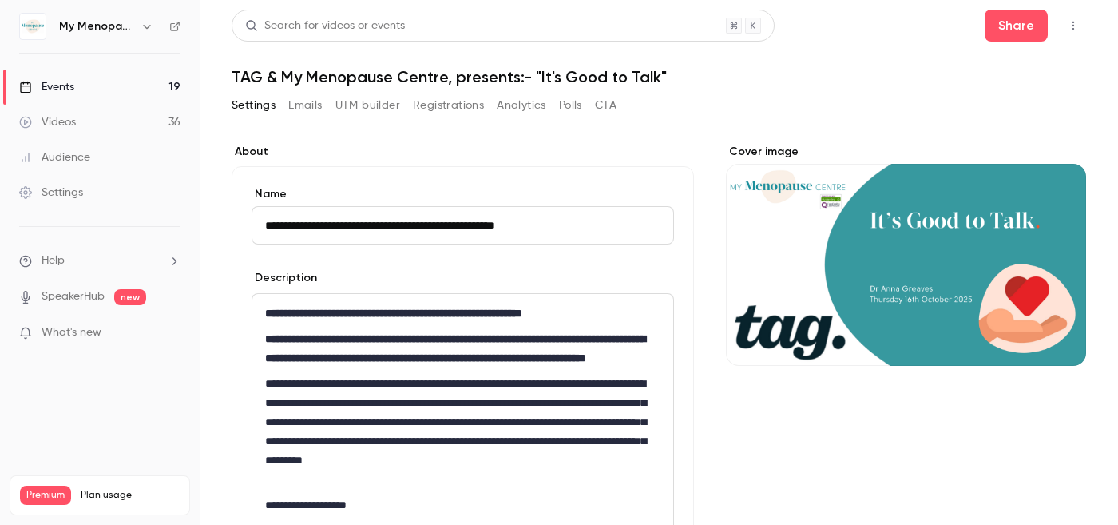
click at [327, 351] on p "**********" at bounding box center [462, 348] width 395 height 38
